Goal: Communication & Community: Answer question/provide support

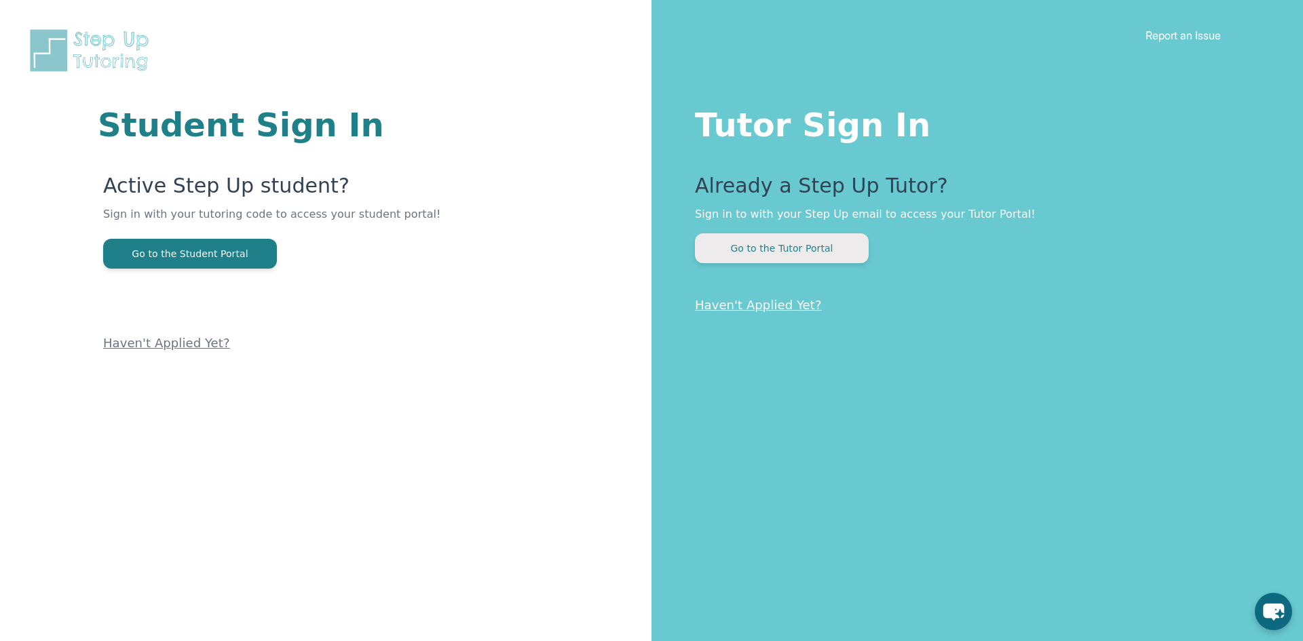
click at [732, 235] on button "Go to the Tutor Portal" at bounding box center [782, 248] width 174 height 30
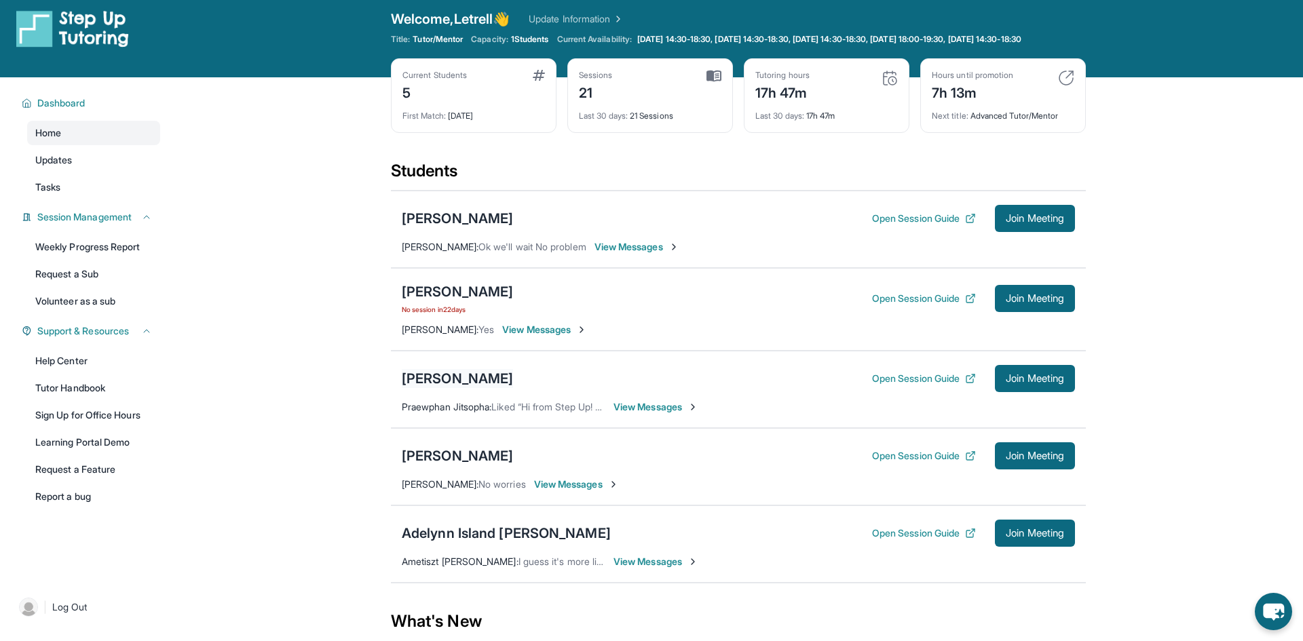
scroll to position [52, 0]
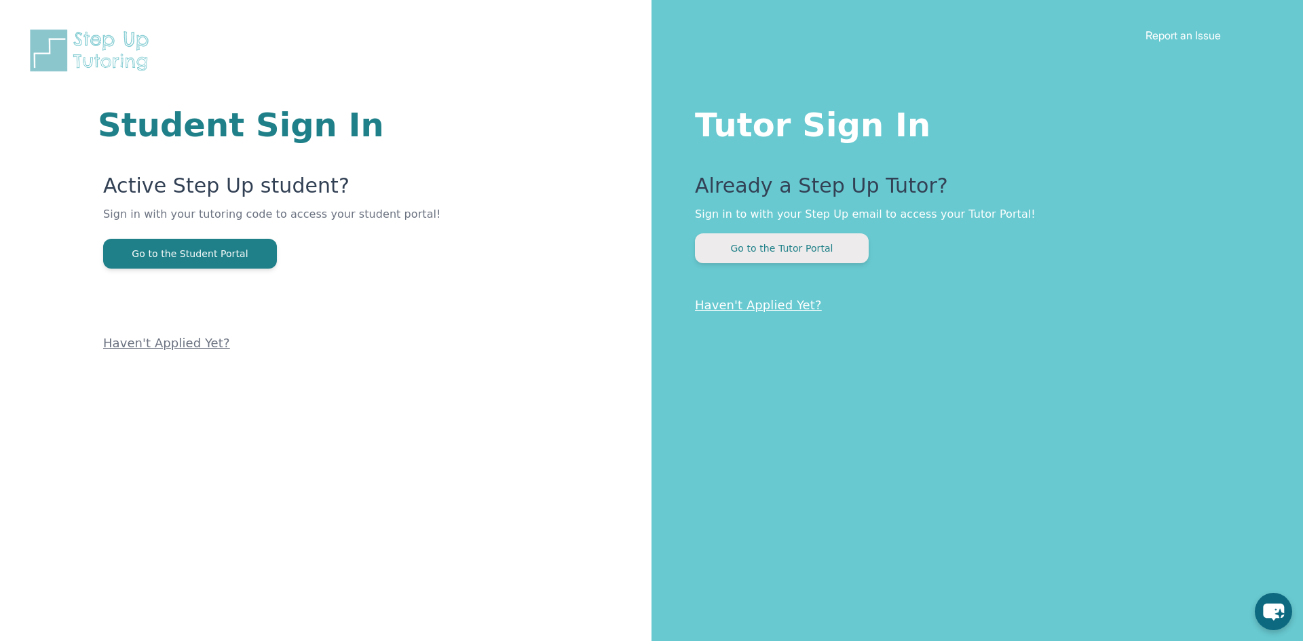
click at [817, 262] on button "Go to the Tutor Portal" at bounding box center [782, 248] width 174 height 30
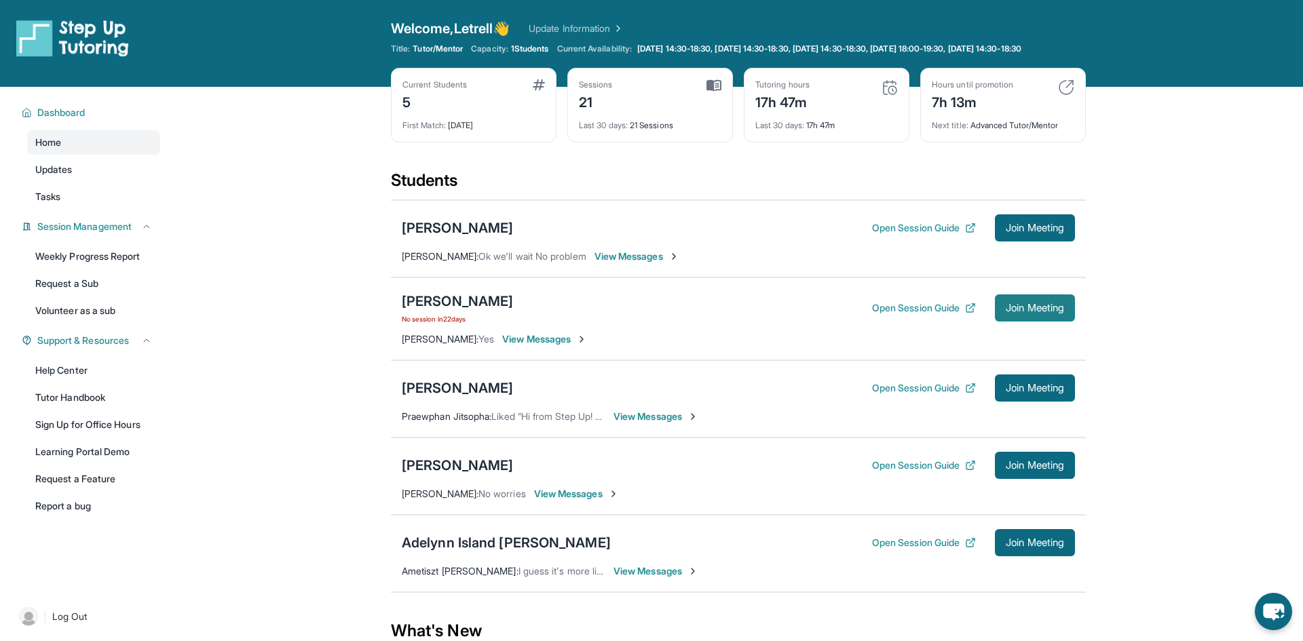
click at [1052, 322] on button "Join Meeting" at bounding box center [1035, 308] width 80 height 27
click at [420, 304] on div "[PERSON_NAME]" at bounding box center [457, 301] width 111 height 19
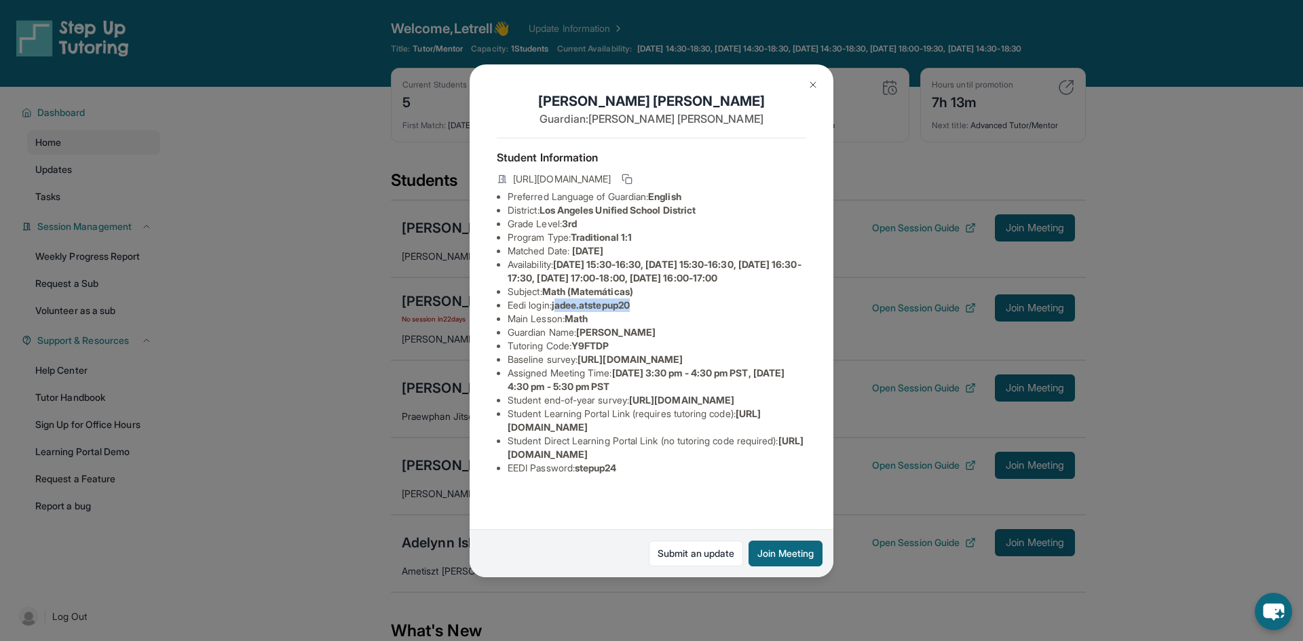
drag, startPoint x: 559, startPoint y: 320, endPoint x: 649, endPoint y: 319, distance: 89.6
click at [649, 312] on li "Eedi login : jadee.atstepup20" at bounding box center [657, 306] width 299 height 14
copy span "adee.atstepup20"
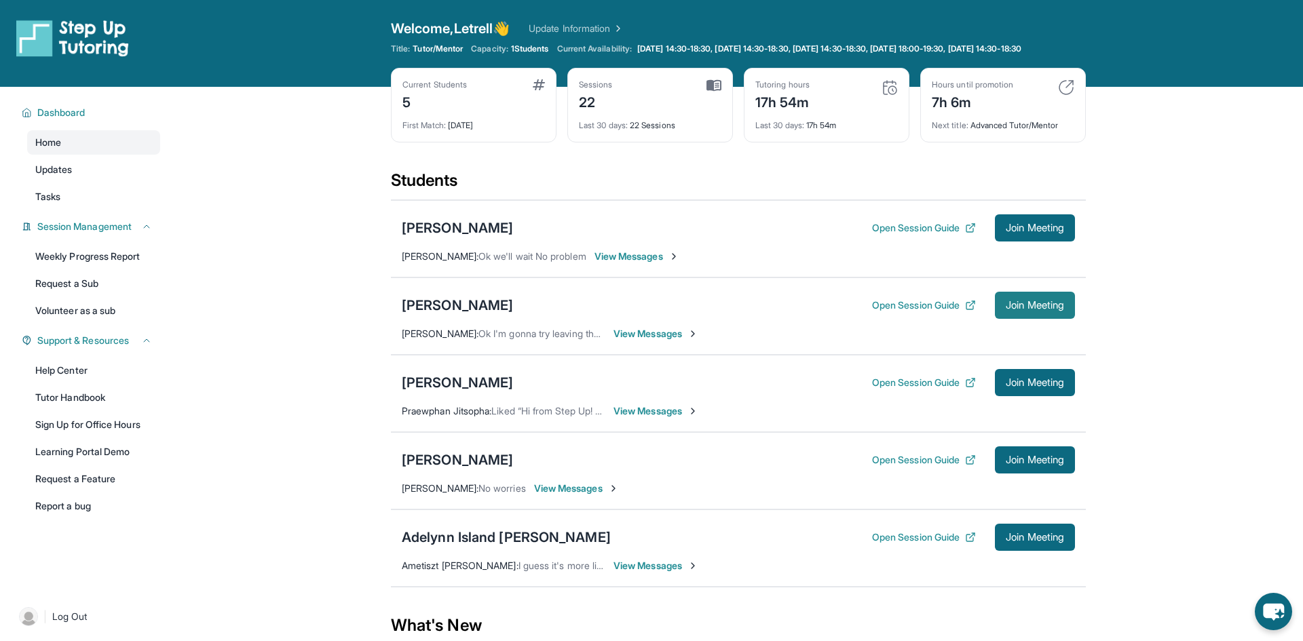
click at [1062, 310] on span "Join Meeting" at bounding box center [1035, 305] width 58 height 8
click at [455, 315] on div "[PERSON_NAME]" at bounding box center [457, 305] width 111 height 19
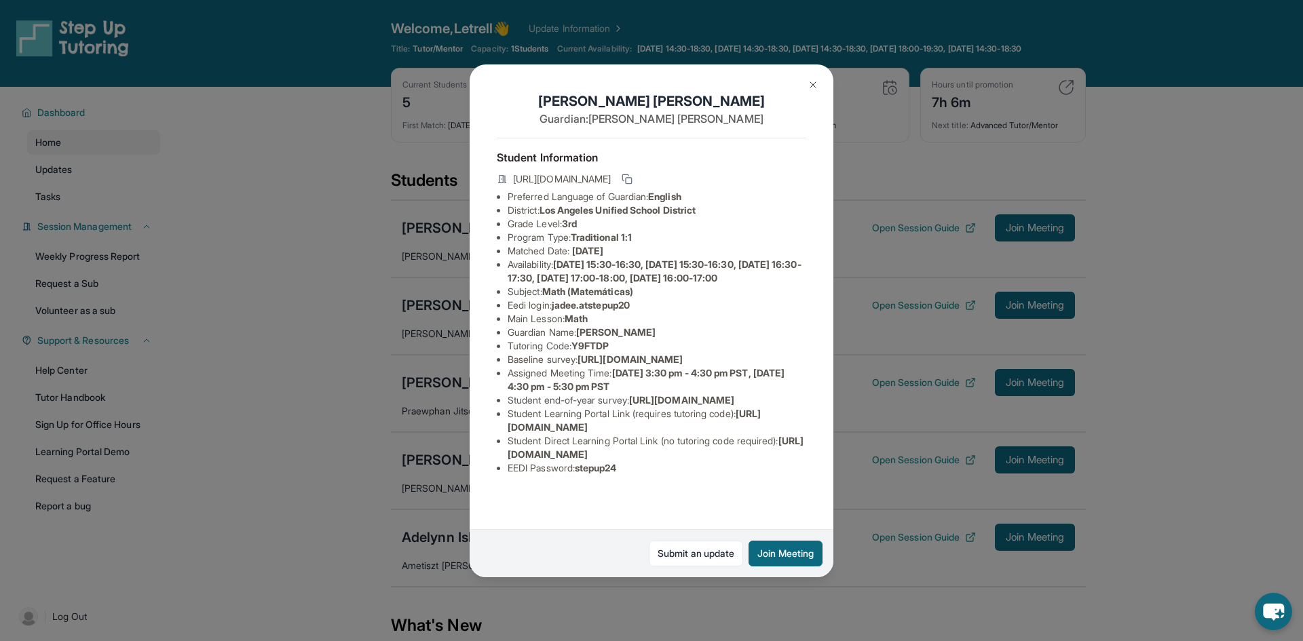
click at [558, 311] on span "jadee.atstepup20" at bounding box center [591, 305] width 78 height 12
drag, startPoint x: 558, startPoint y: 316, endPoint x: 649, endPoint y: 317, distance: 91.0
click at [649, 312] on li "Eedi login : jadee.atstepup20" at bounding box center [657, 306] width 299 height 14
copy span "jadee.atstepup20"
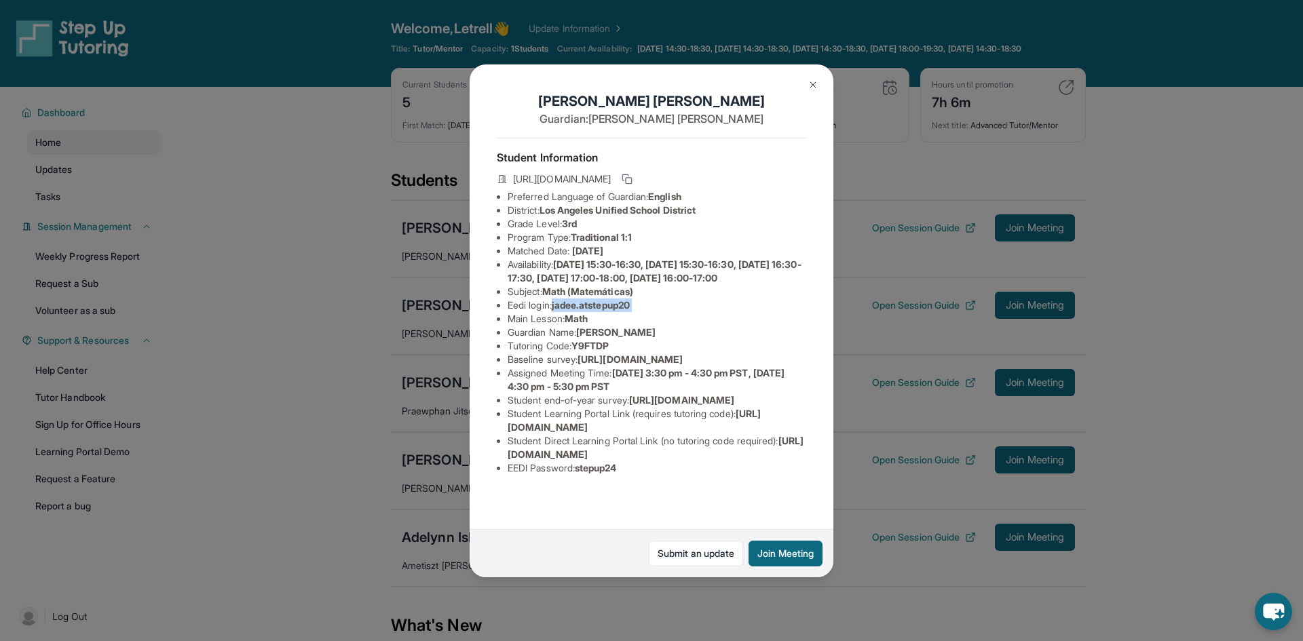
click at [808, 82] on img at bounding box center [813, 84] width 11 height 11
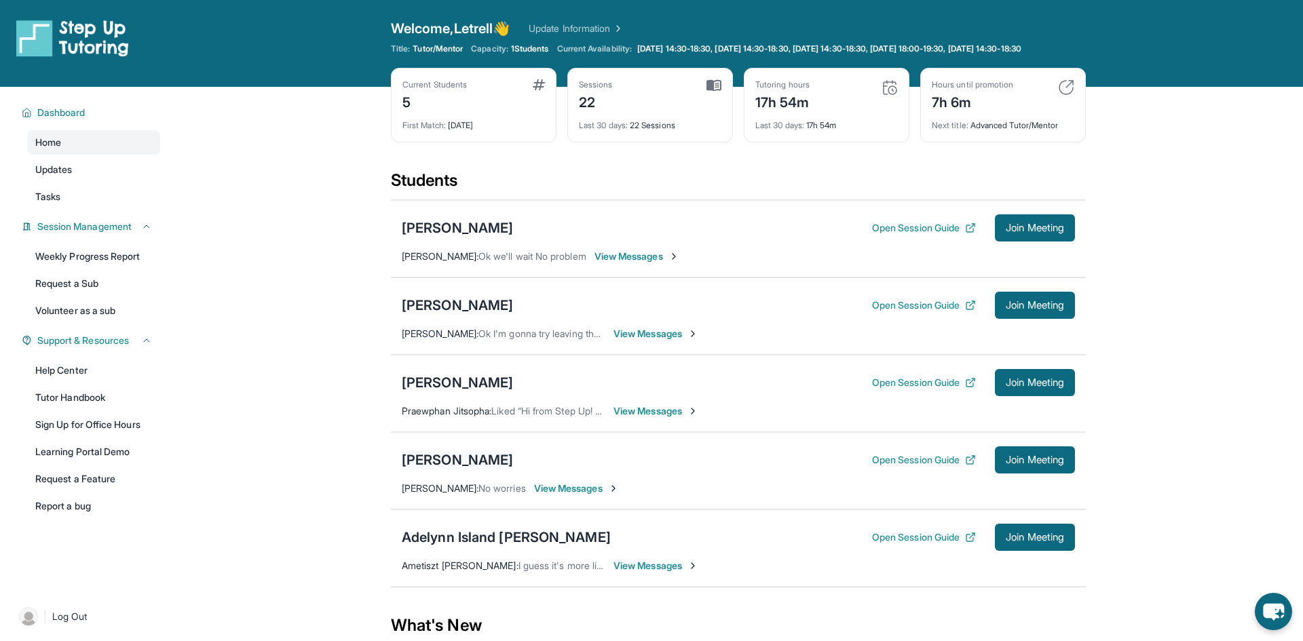
click at [476, 462] on div "[PERSON_NAME]" at bounding box center [457, 460] width 111 height 19
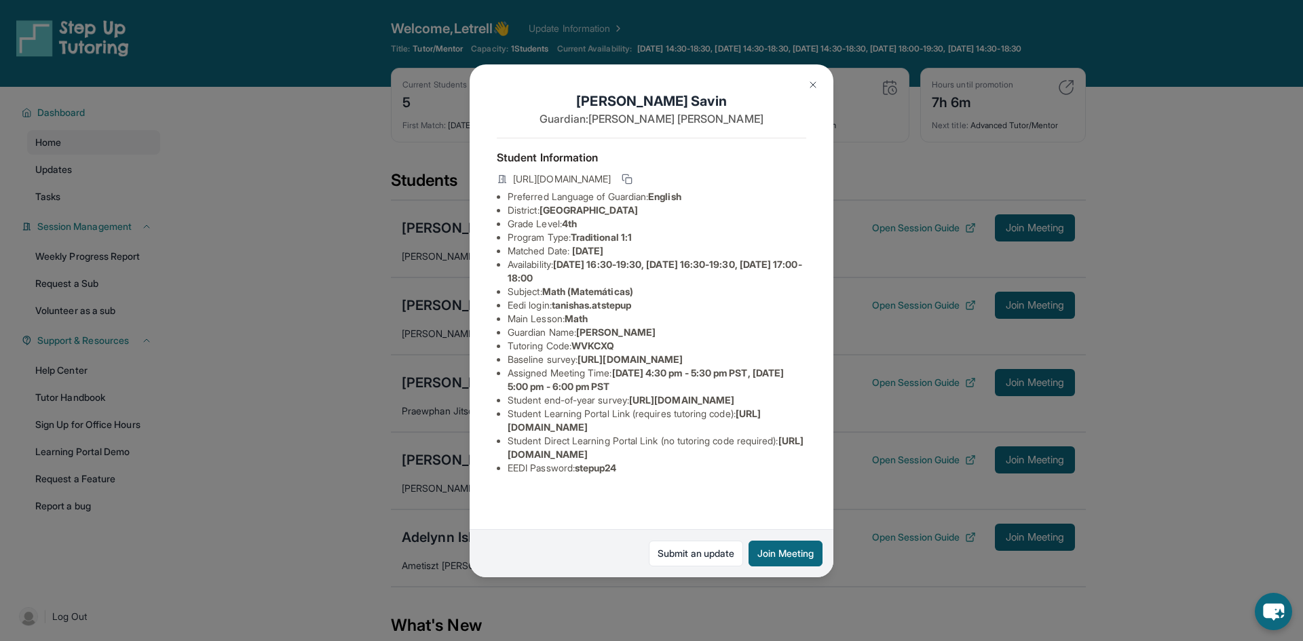
drag, startPoint x: 556, startPoint y: 306, endPoint x: 576, endPoint y: 307, distance: 19.7
click at [576, 307] on li "Eedi login : [PERSON_NAME].atstepup" at bounding box center [657, 306] width 299 height 14
drag, startPoint x: 557, startPoint y: 307, endPoint x: 649, endPoint y: 303, distance: 91.7
click at [649, 303] on li "Eedi login : [PERSON_NAME].atstepup" at bounding box center [657, 306] width 299 height 14
copy span "tanishas.atstepup"
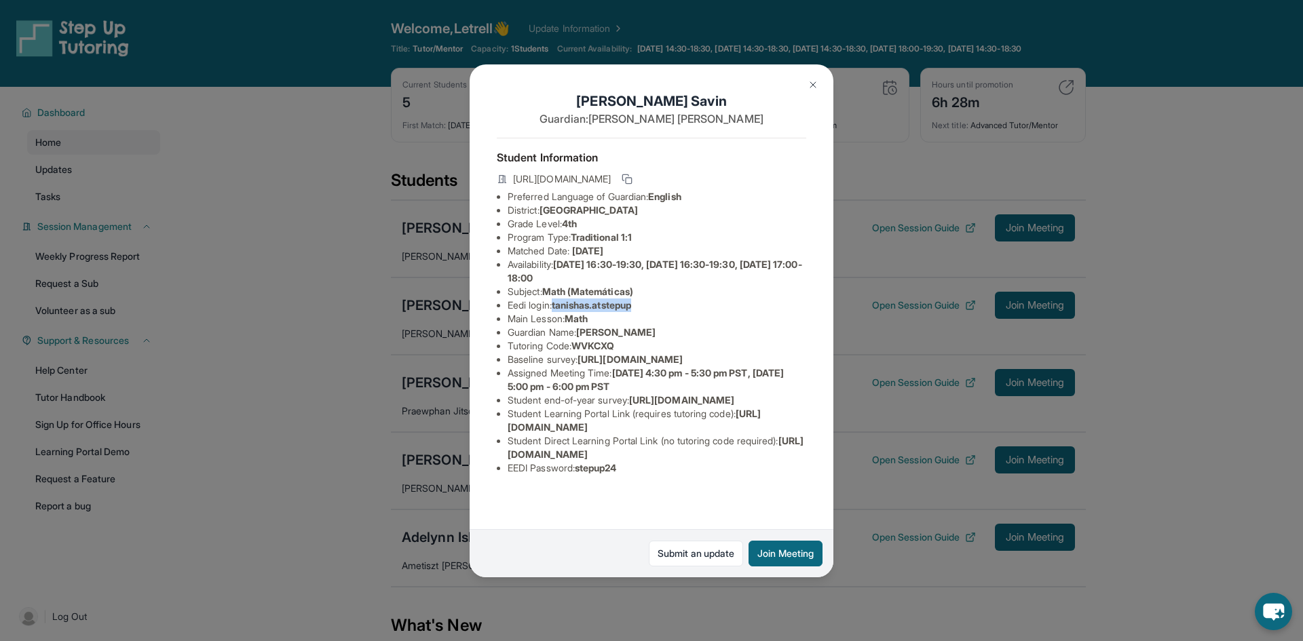
copy span "tanishas.atstepup"
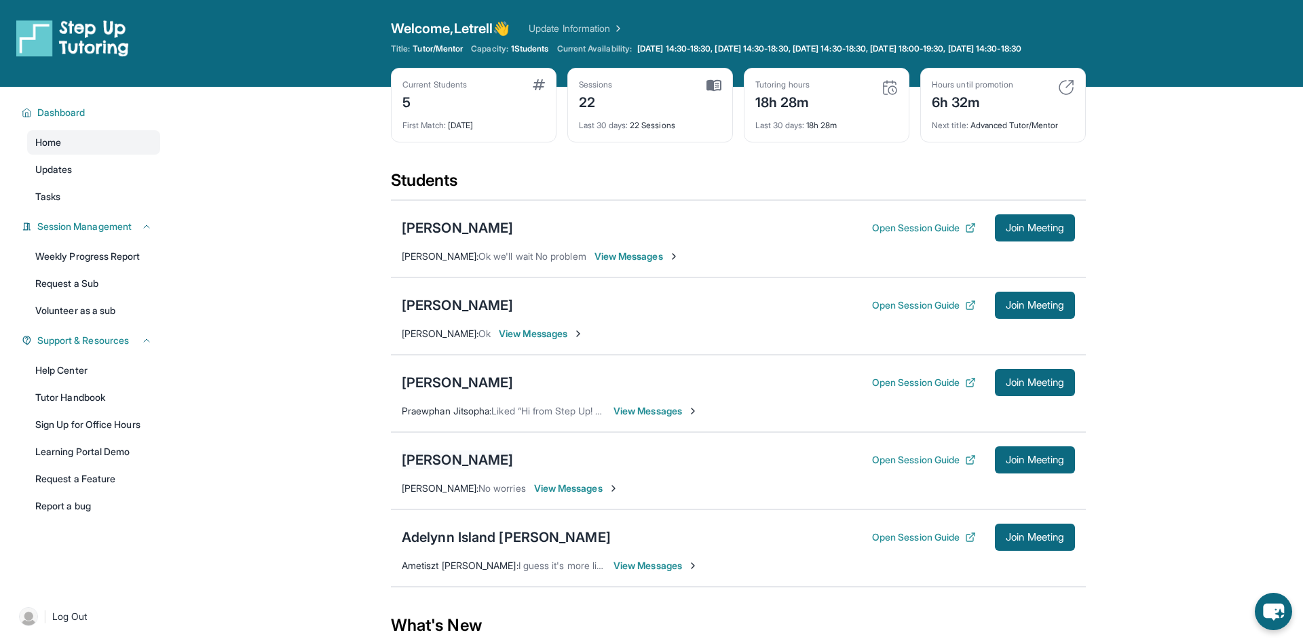
click at [479, 468] on div "[PERSON_NAME]" at bounding box center [457, 460] width 111 height 19
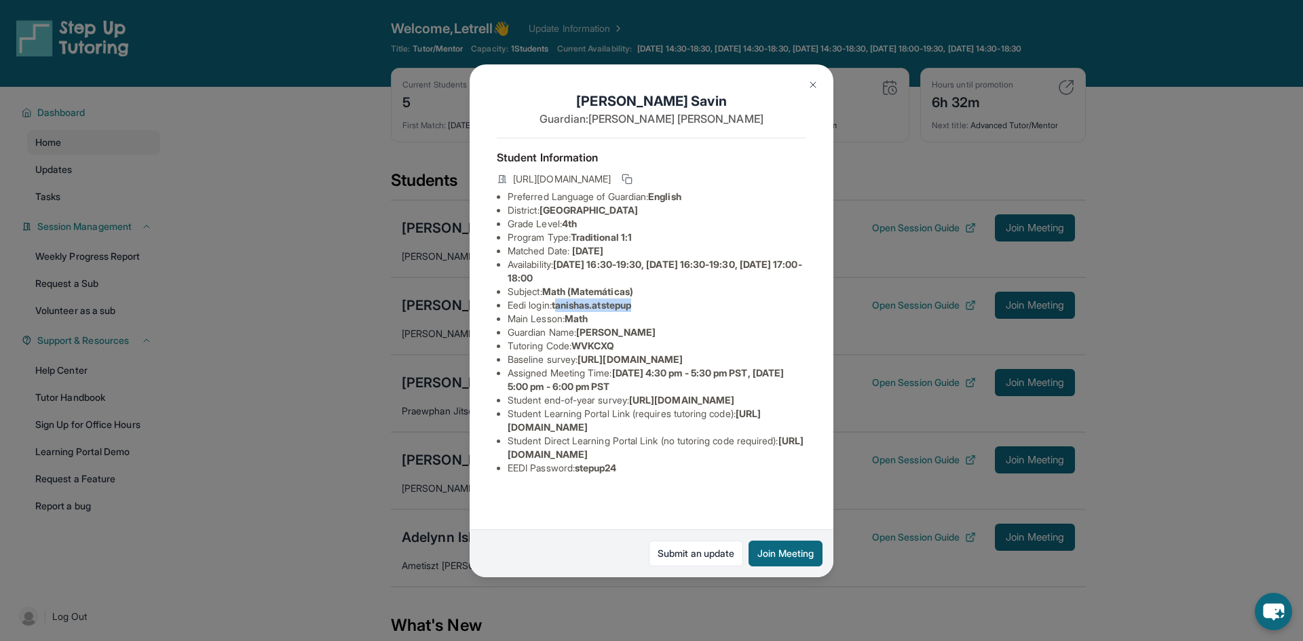
drag, startPoint x: 559, startPoint y: 301, endPoint x: 643, endPoint y: 307, distance: 84.4
click at [643, 307] on li "Eedi login : [PERSON_NAME].atstepup" at bounding box center [657, 306] width 299 height 14
copy span "anishas.atstepup"
click at [574, 307] on span "tanishas.atstepup" at bounding box center [591, 305] width 79 height 12
drag, startPoint x: 558, startPoint y: 304, endPoint x: 646, endPoint y: 301, distance: 88.3
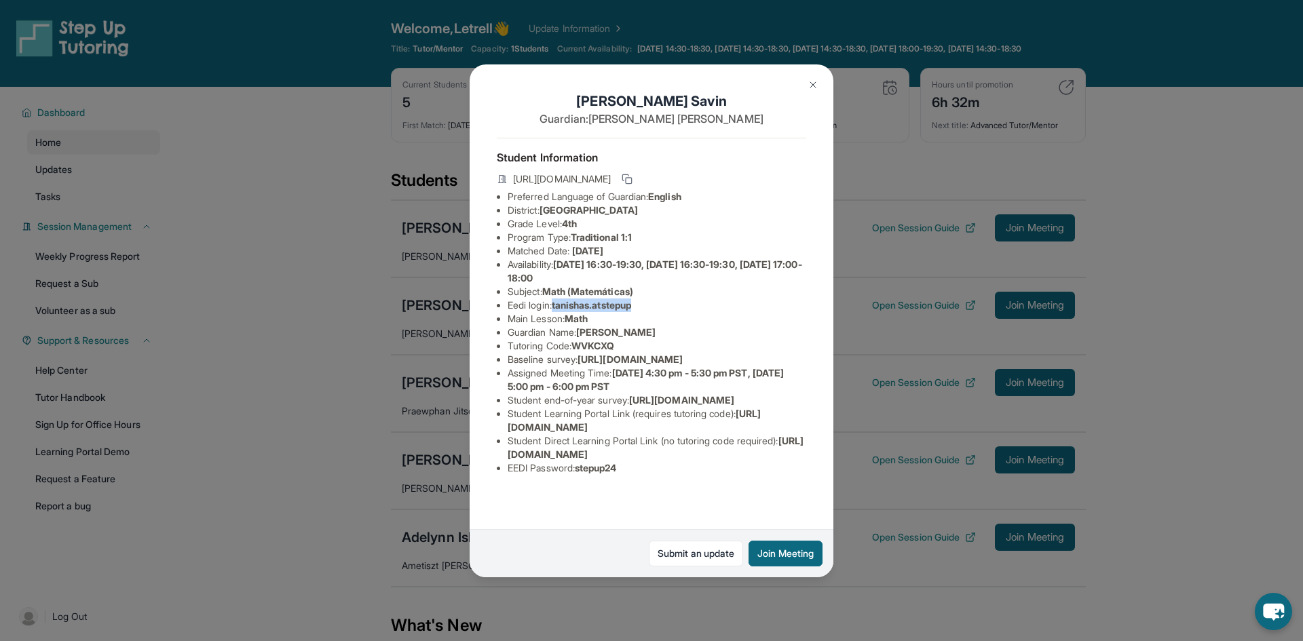
click at [646, 301] on li "Eedi login : [PERSON_NAME].atstepup" at bounding box center [657, 306] width 299 height 14
copy span "tanishas.atstepup"
click at [891, 368] on div "Tanisha Savin Guardian: Anusree Krishnanunni Student Information https://studen…" at bounding box center [651, 320] width 1303 height 641
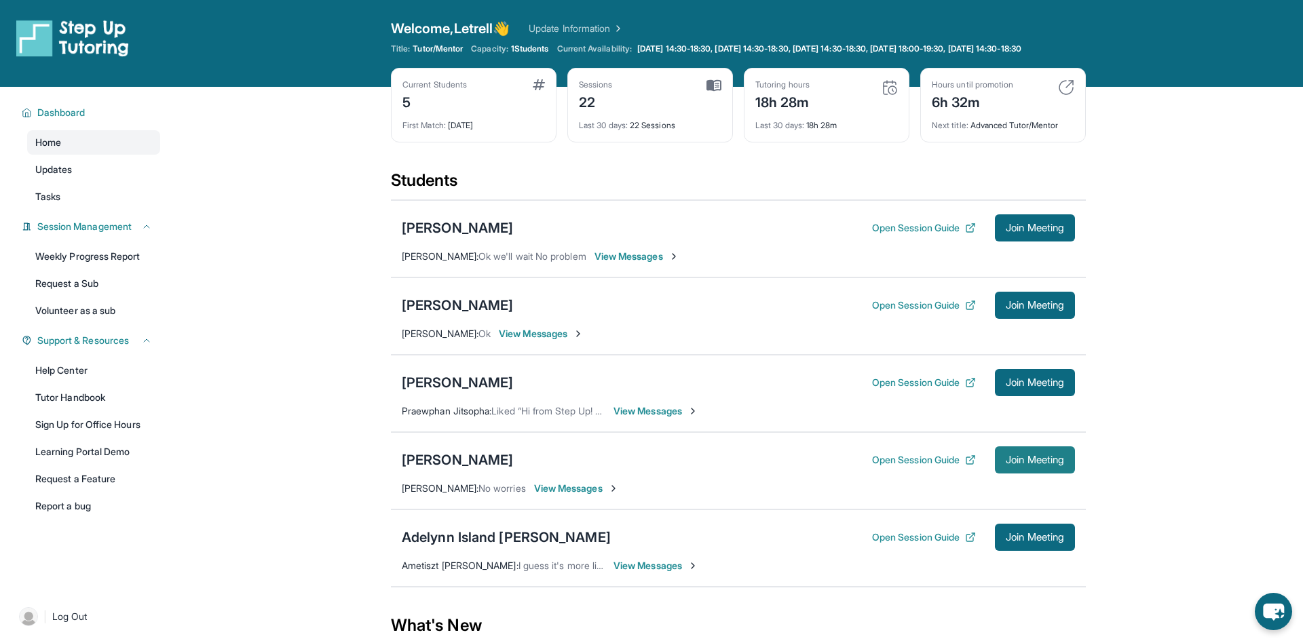
click at [1056, 464] on span "Join Meeting" at bounding box center [1035, 460] width 58 height 8
click at [1007, 464] on span "Join Meeting" at bounding box center [1035, 460] width 58 height 8
click at [432, 468] on div "[PERSON_NAME]" at bounding box center [457, 460] width 111 height 19
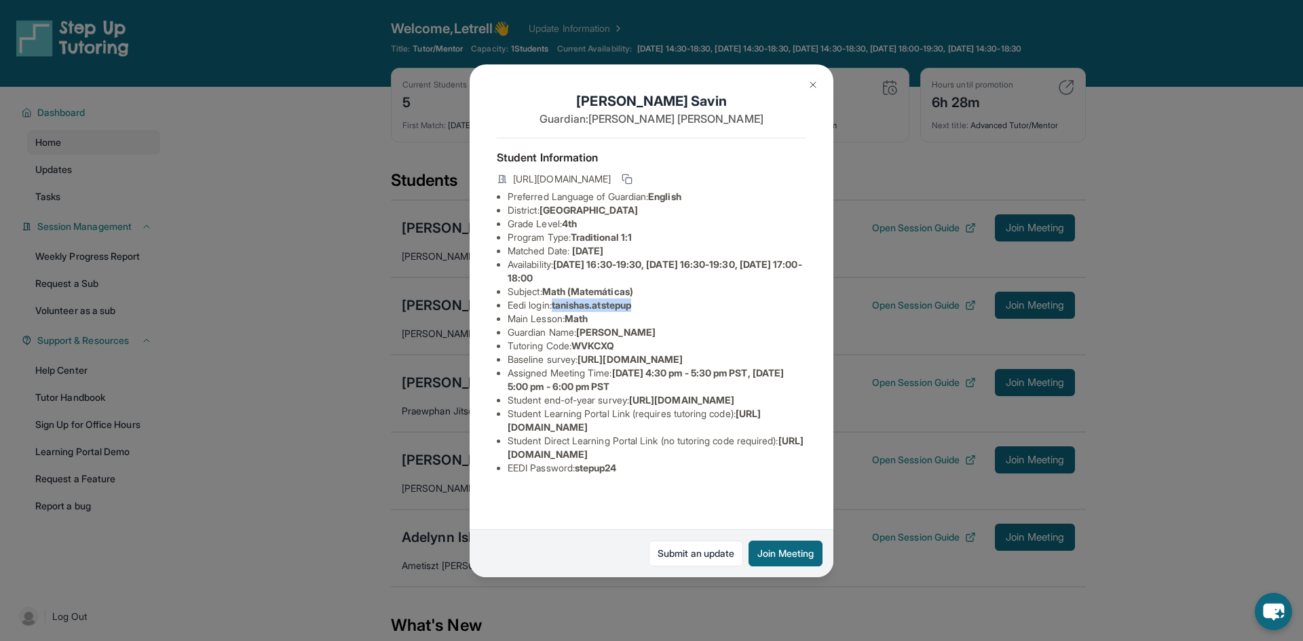
drag, startPoint x: 558, startPoint y: 305, endPoint x: 653, endPoint y: 308, distance: 95.1
click at [653, 308] on li "Eedi login : [PERSON_NAME].atstepup" at bounding box center [657, 306] width 299 height 14
copy span "tanishas.atstepup"
